Goal: Task Accomplishment & Management: Use online tool/utility

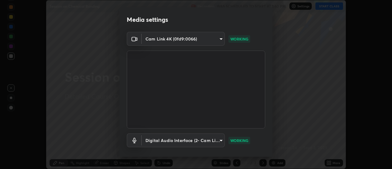
scroll to position [32, 0]
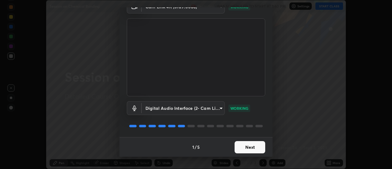
click at [252, 144] on button "Next" at bounding box center [250, 147] width 31 height 12
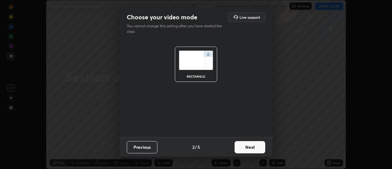
scroll to position [0, 0]
click at [256, 149] on button "Next" at bounding box center [250, 147] width 31 height 12
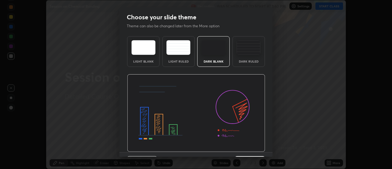
scroll to position [11, 0]
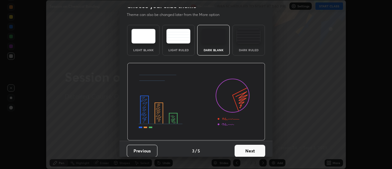
click at [257, 146] on button "Next" at bounding box center [250, 151] width 31 height 12
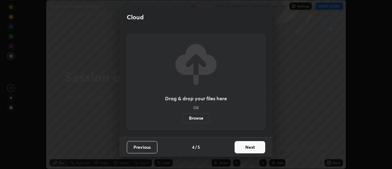
scroll to position [0, 0]
click at [256, 149] on button "Next" at bounding box center [250, 147] width 31 height 12
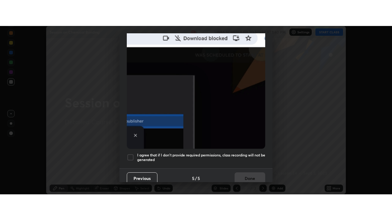
scroll to position [156, 0]
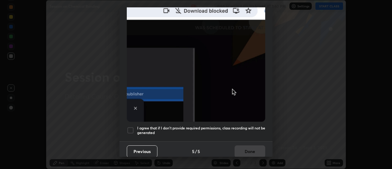
click at [246, 126] on h5 "I agree that if I don't provide required permissions, class recording will not …" at bounding box center [201, 130] width 128 height 9
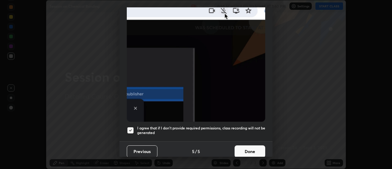
click at [250, 145] on button "Done" at bounding box center [250, 151] width 31 height 12
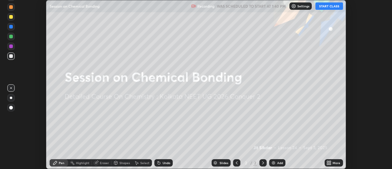
click at [326, 6] on button "START CLASS" at bounding box center [329, 5] width 28 height 7
click at [330, 163] on icon at bounding box center [330, 164] width 2 height 2
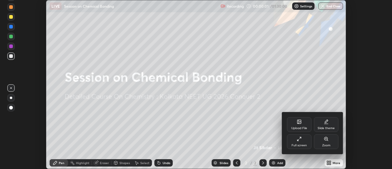
click at [303, 141] on div "Full screen" at bounding box center [299, 141] width 24 height 15
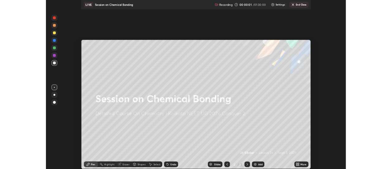
scroll to position [220, 392]
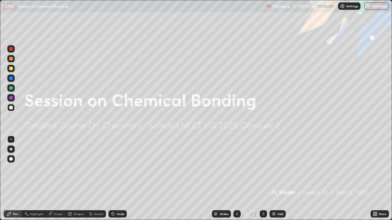
click at [280, 168] on div "Add" at bounding box center [280, 214] width 6 height 3
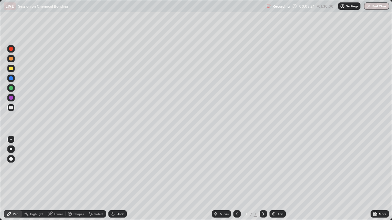
click at [11, 68] on div at bounding box center [11, 69] width 4 height 4
click at [11, 107] on div at bounding box center [11, 108] width 4 height 4
click at [282, 168] on div "Add" at bounding box center [280, 214] width 6 height 3
click at [14, 68] on div at bounding box center [10, 68] width 7 height 7
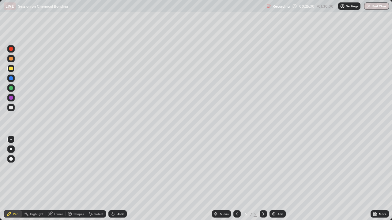
click at [12, 106] on div at bounding box center [11, 108] width 4 height 4
click at [117, 168] on div "Undo" at bounding box center [121, 214] width 8 height 3
click at [276, 168] on div "Add" at bounding box center [277, 214] width 16 height 7
click at [13, 90] on div at bounding box center [10, 88] width 7 height 7
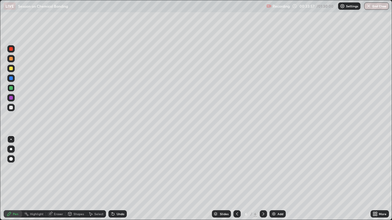
click at [9, 107] on div at bounding box center [10, 107] width 7 height 7
click at [13, 70] on div at bounding box center [10, 68] width 7 height 7
click at [11, 106] on div at bounding box center [10, 107] width 7 height 7
click at [277, 168] on div "Add" at bounding box center [280, 214] width 6 height 3
click at [11, 70] on div at bounding box center [11, 69] width 4 height 4
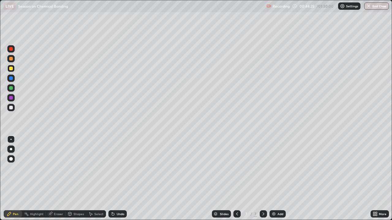
click at [12, 107] on div at bounding box center [11, 108] width 4 height 4
click at [121, 168] on div "Undo" at bounding box center [121, 214] width 8 height 3
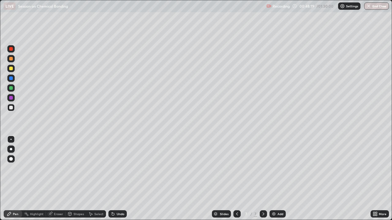
click at [121, 168] on div "Undo" at bounding box center [121, 214] width 8 height 3
click at [121, 168] on div "Undo" at bounding box center [117, 214] width 18 height 7
click at [122, 168] on div "Undo" at bounding box center [117, 214] width 18 height 7
click at [122, 168] on div "Undo" at bounding box center [121, 214] width 8 height 3
click at [122, 168] on div "Undo" at bounding box center [117, 214] width 18 height 7
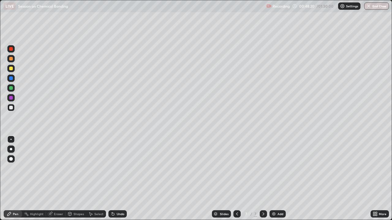
click at [123, 168] on div "Undo" at bounding box center [117, 214] width 18 height 7
click at [122, 168] on div "Undo" at bounding box center [117, 214] width 18 height 7
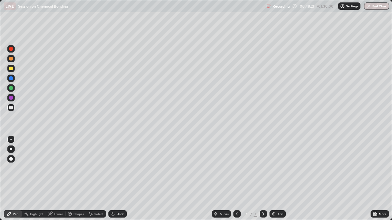
click at [122, 168] on div "Undo" at bounding box center [117, 214] width 18 height 7
click at [123, 168] on div "Undo" at bounding box center [117, 214] width 18 height 7
click at [121, 168] on div "Undo" at bounding box center [117, 214] width 18 height 7
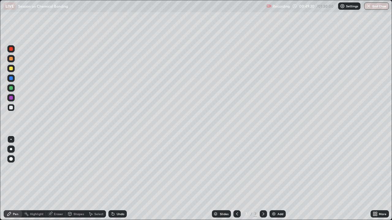
click at [57, 168] on div "Eraser" at bounding box center [58, 214] width 9 height 3
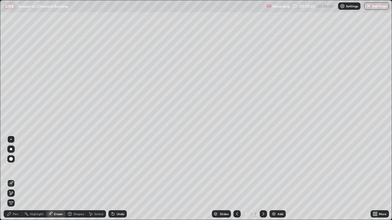
click at [16, 168] on div "Pen" at bounding box center [16, 214] width 6 height 3
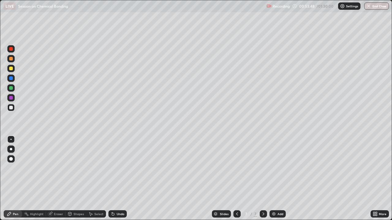
click at [280, 168] on div "Add" at bounding box center [277, 214] width 16 height 7
click at [237, 168] on icon at bounding box center [237, 214] width 5 height 5
click at [263, 168] on icon at bounding box center [263, 214] width 5 height 5
click at [11, 87] on div at bounding box center [11, 88] width 4 height 4
click at [12, 71] on div at bounding box center [10, 68] width 7 height 7
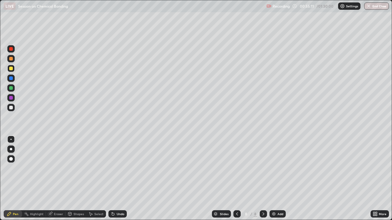
click at [57, 168] on div "Eraser" at bounding box center [58, 214] width 9 height 3
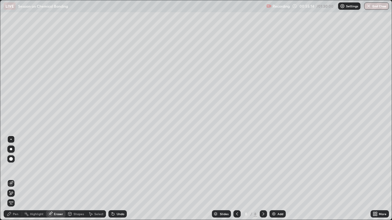
click at [17, 168] on div "Pen" at bounding box center [16, 214] width 6 height 3
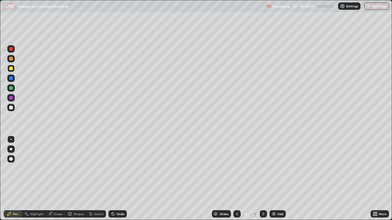
click at [13, 108] on div at bounding box center [11, 108] width 4 height 4
click at [276, 168] on div "Add" at bounding box center [277, 214] width 16 height 7
click at [11, 68] on div at bounding box center [11, 69] width 4 height 4
click at [11, 104] on div at bounding box center [10, 107] width 7 height 7
click at [11, 88] on div at bounding box center [11, 88] width 4 height 4
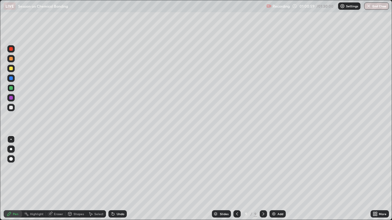
click at [11, 108] on div at bounding box center [11, 108] width 4 height 4
click at [96, 168] on div "Select" at bounding box center [98, 214] width 9 height 3
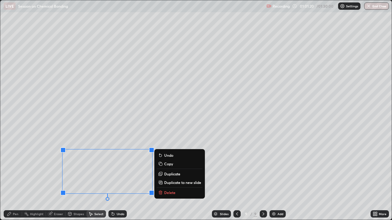
click at [109, 168] on div "0 ° Undo Copy Duplicate Duplicate to new slide Delete" at bounding box center [195, 110] width 391 height 220
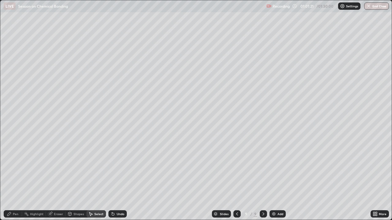
click at [17, 168] on div "Pen" at bounding box center [16, 214] width 6 height 3
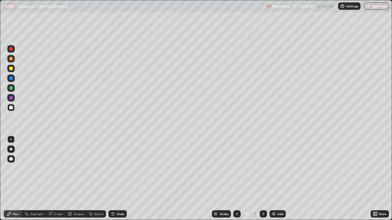
click at [55, 168] on div "Eraser" at bounding box center [58, 214] width 9 height 3
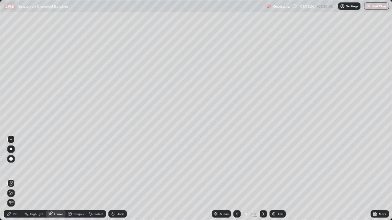
click at [11, 168] on icon at bounding box center [9, 214] width 5 height 5
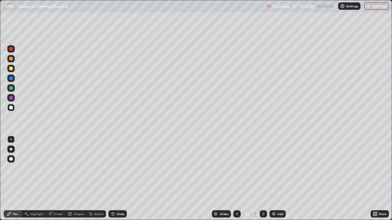
click at [95, 168] on div "Select" at bounding box center [98, 214] width 9 height 3
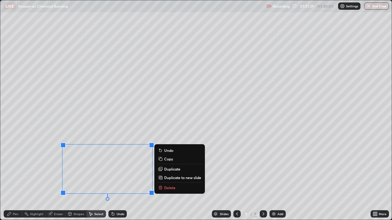
click at [171, 168] on p "Duplicate" at bounding box center [172, 169] width 16 height 5
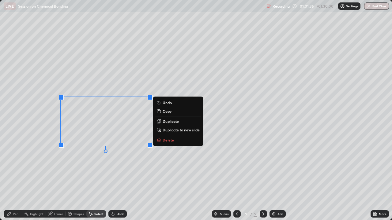
click at [169, 155] on div "0 ° Undo Copy Duplicate Duplicate to new slide Delete" at bounding box center [195, 110] width 391 height 220
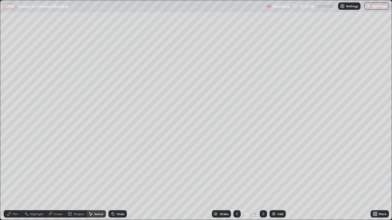
click at [14, 168] on div "Pen" at bounding box center [16, 214] width 6 height 3
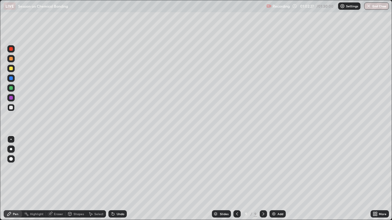
click at [11, 87] on div at bounding box center [11, 88] width 4 height 4
click at [57, 168] on div "Eraser" at bounding box center [58, 214] width 9 height 3
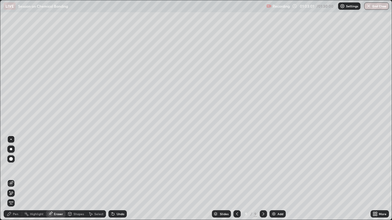
click at [15, 168] on div "Pen" at bounding box center [16, 214] width 6 height 3
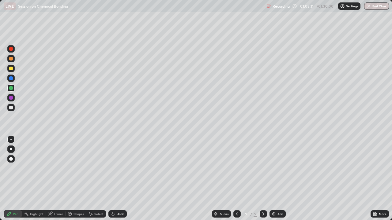
click at [117, 168] on div "Undo" at bounding box center [121, 214] width 8 height 3
click at [13, 105] on div at bounding box center [10, 107] width 7 height 7
click at [11, 68] on div at bounding box center [11, 69] width 4 height 4
click at [10, 99] on div at bounding box center [11, 98] width 4 height 4
click at [10, 69] on div at bounding box center [11, 69] width 4 height 4
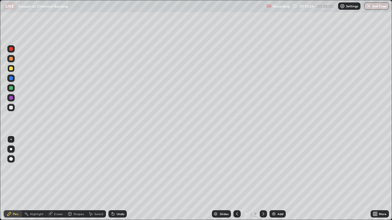
click at [59, 168] on div "Eraser" at bounding box center [58, 214] width 9 height 3
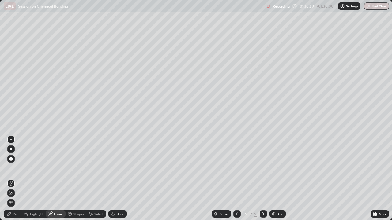
click at [52, 168] on div "Eraser" at bounding box center [56, 214] width 20 height 7
click at [11, 161] on div at bounding box center [10, 159] width 7 height 7
click at [13, 168] on div "Pen" at bounding box center [16, 214] width 6 height 3
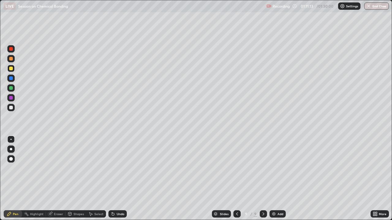
click at [13, 107] on div at bounding box center [10, 107] width 7 height 7
click at [9, 68] on div at bounding box center [11, 69] width 4 height 4
click at [273, 168] on img at bounding box center [273, 214] width 5 height 5
click at [376, 168] on icon at bounding box center [376, 213] width 2 height 2
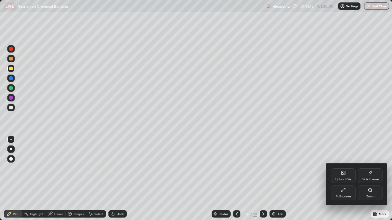
click at [344, 168] on icon at bounding box center [343, 190] width 5 height 5
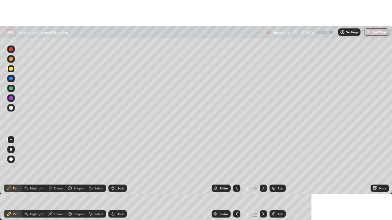
scroll to position [30448, 30224]
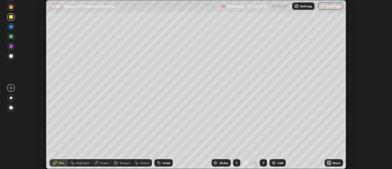
click at [333, 163] on div "More" at bounding box center [336, 162] width 8 height 3
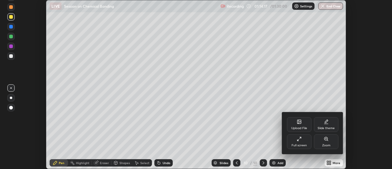
click at [305, 141] on div "Full screen" at bounding box center [299, 141] width 24 height 15
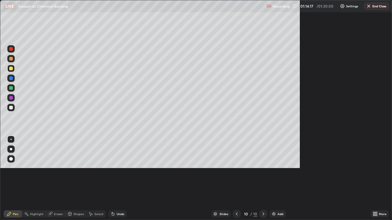
scroll to position [220, 392]
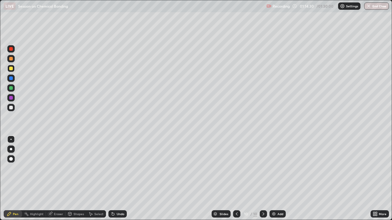
click at [11, 107] on div at bounding box center [11, 108] width 4 height 4
click at [237, 168] on icon at bounding box center [236, 214] width 5 height 5
click at [263, 168] on icon at bounding box center [263, 214] width 5 height 5
click at [239, 168] on icon at bounding box center [236, 214] width 5 height 5
click at [263, 168] on icon at bounding box center [263, 214] width 5 height 5
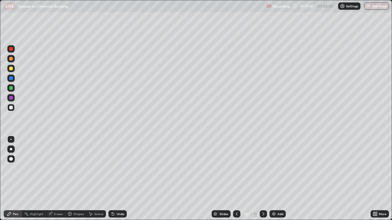
click at [13, 69] on div at bounding box center [10, 68] width 7 height 7
click at [11, 108] on div at bounding box center [11, 108] width 4 height 4
click at [13, 69] on div at bounding box center [10, 68] width 7 height 7
click at [10, 108] on div at bounding box center [11, 108] width 4 height 4
click at [274, 168] on img at bounding box center [273, 214] width 5 height 5
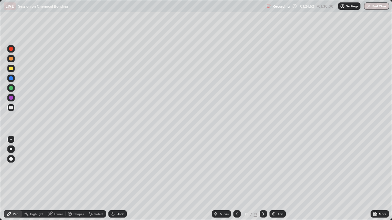
click at [239, 168] on div at bounding box center [236, 214] width 7 height 12
click at [236, 168] on icon at bounding box center [237, 214] width 5 height 5
click at [54, 168] on div "Eraser" at bounding box center [58, 214] width 9 height 3
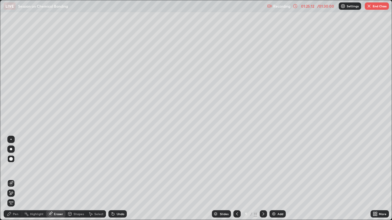
click at [9, 137] on div at bounding box center [10, 139] width 7 height 7
click at [13, 168] on div "Pen" at bounding box center [16, 214] width 6 height 3
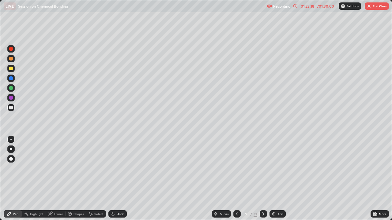
click at [118, 168] on div "Undo" at bounding box center [117, 214] width 18 height 7
click at [117, 168] on div "Undo" at bounding box center [117, 214] width 18 height 7
click at [118, 168] on div "Undo" at bounding box center [117, 214] width 18 height 7
click at [121, 168] on div "Undo" at bounding box center [121, 214] width 8 height 3
click at [54, 168] on div "Eraser" at bounding box center [58, 214] width 9 height 3
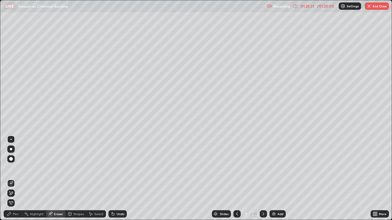
click at [14, 168] on div "Pen" at bounding box center [16, 214] width 6 height 3
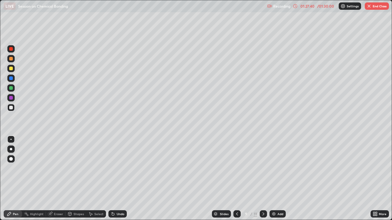
click at [372, 6] on button "End Class" at bounding box center [377, 5] width 24 height 7
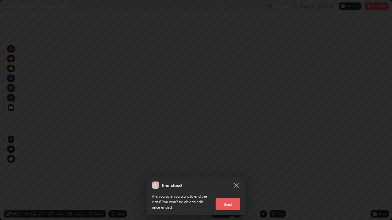
click at [231, 168] on button "End" at bounding box center [228, 204] width 24 height 12
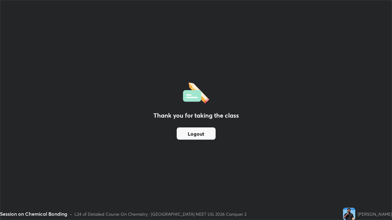
click at [193, 131] on button "Logout" at bounding box center [196, 134] width 39 height 12
